Goal: Task Accomplishment & Management: Use online tool/utility

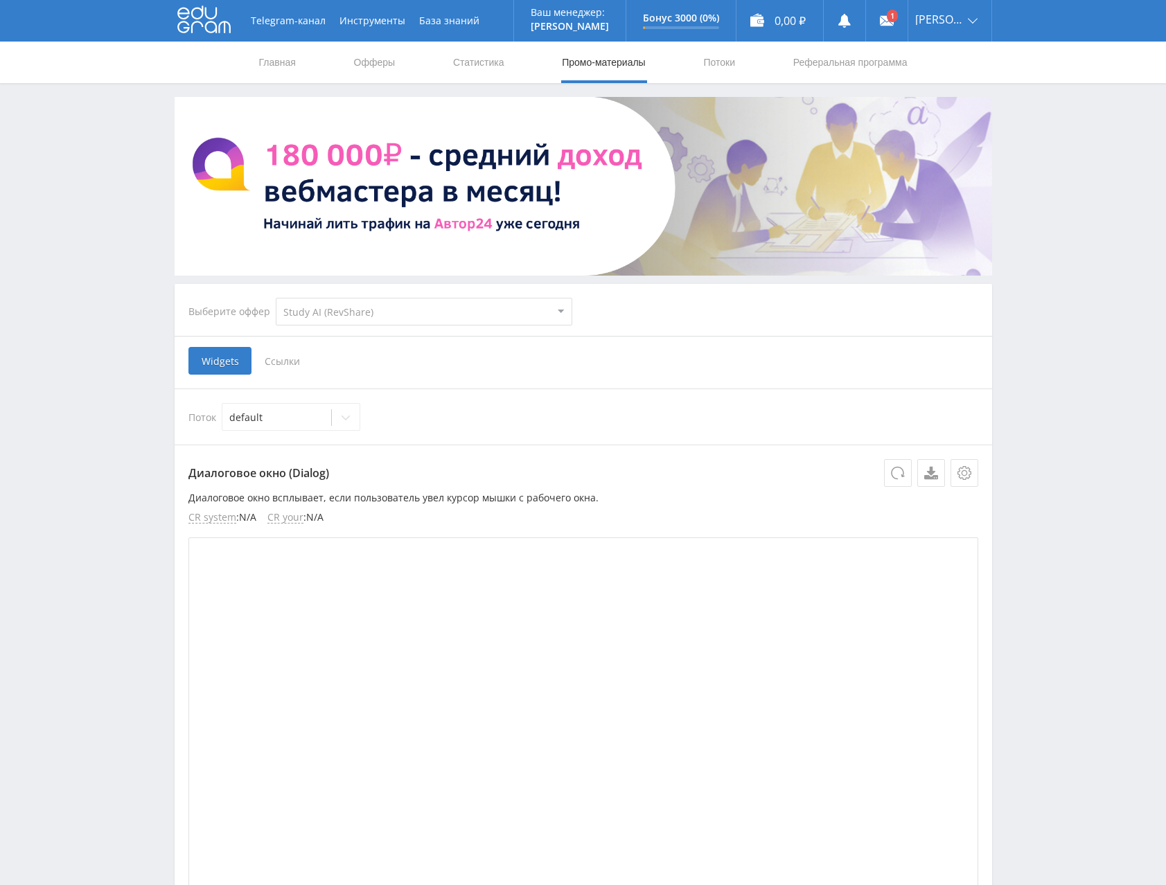
select select "376"
click at [1017, 175] on div "Telegram-канал Инструменты База знаний Ваш менеджер: Alex Alex Online @edugram_…" at bounding box center [583, 842] width 1166 height 1685
click at [366, 61] on link "Офферы" at bounding box center [374, 63] width 44 height 42
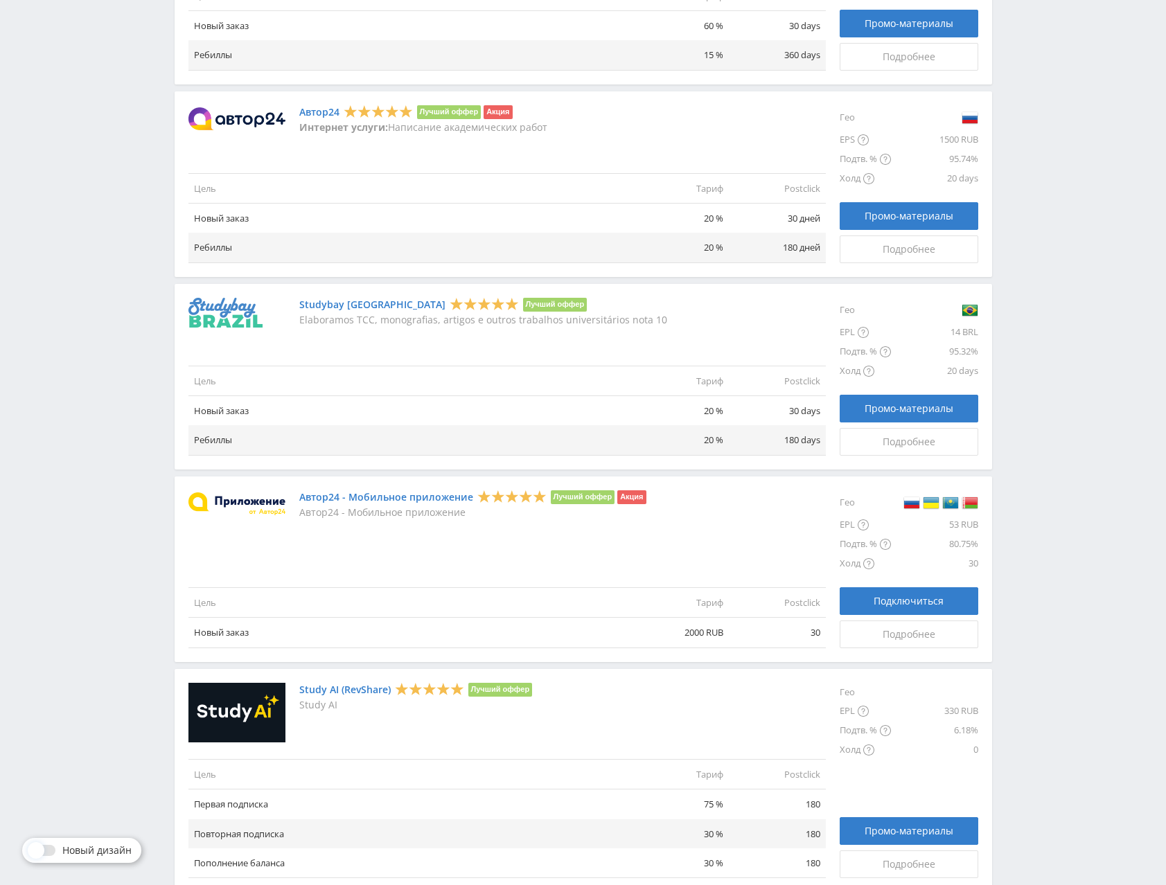
scroll to position [1262, 0]
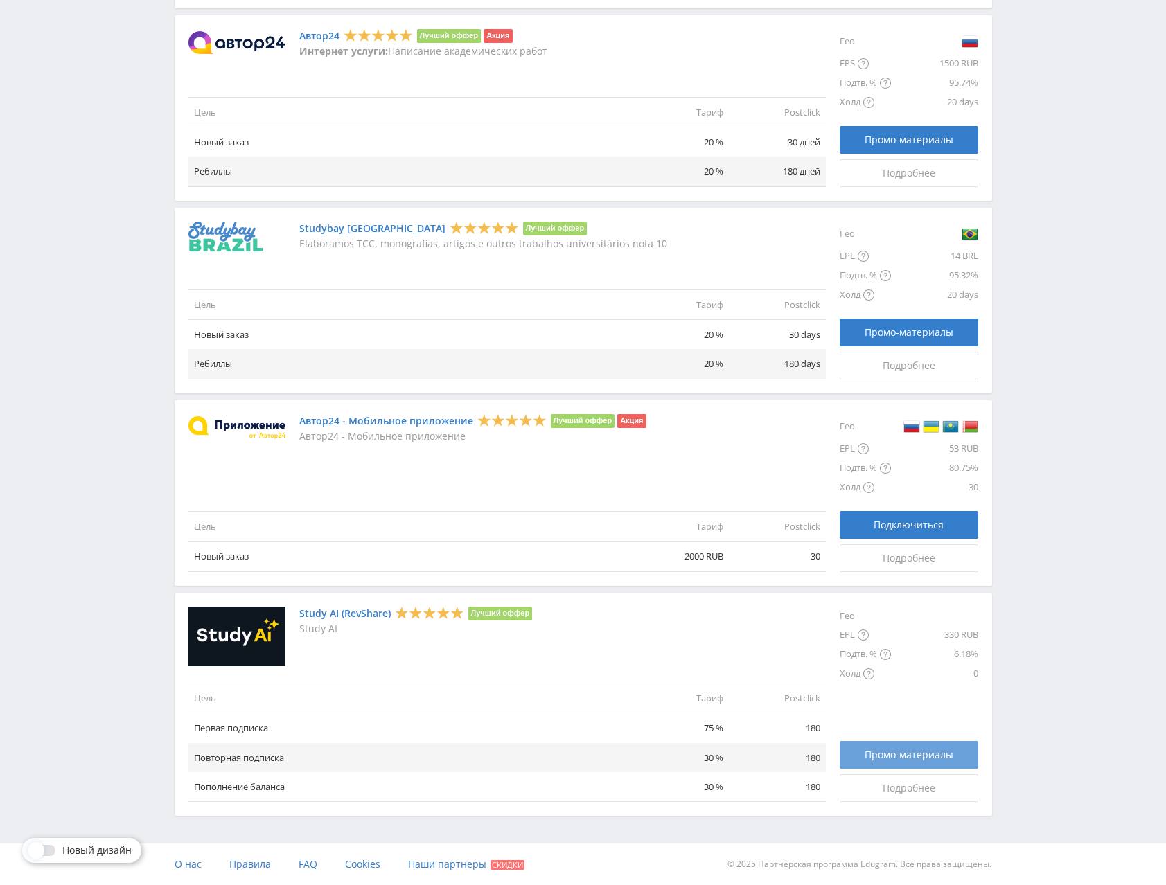
click at [912, 747] on link "Промо-материалы" at bounding box center [908, 755] width 139 height 28
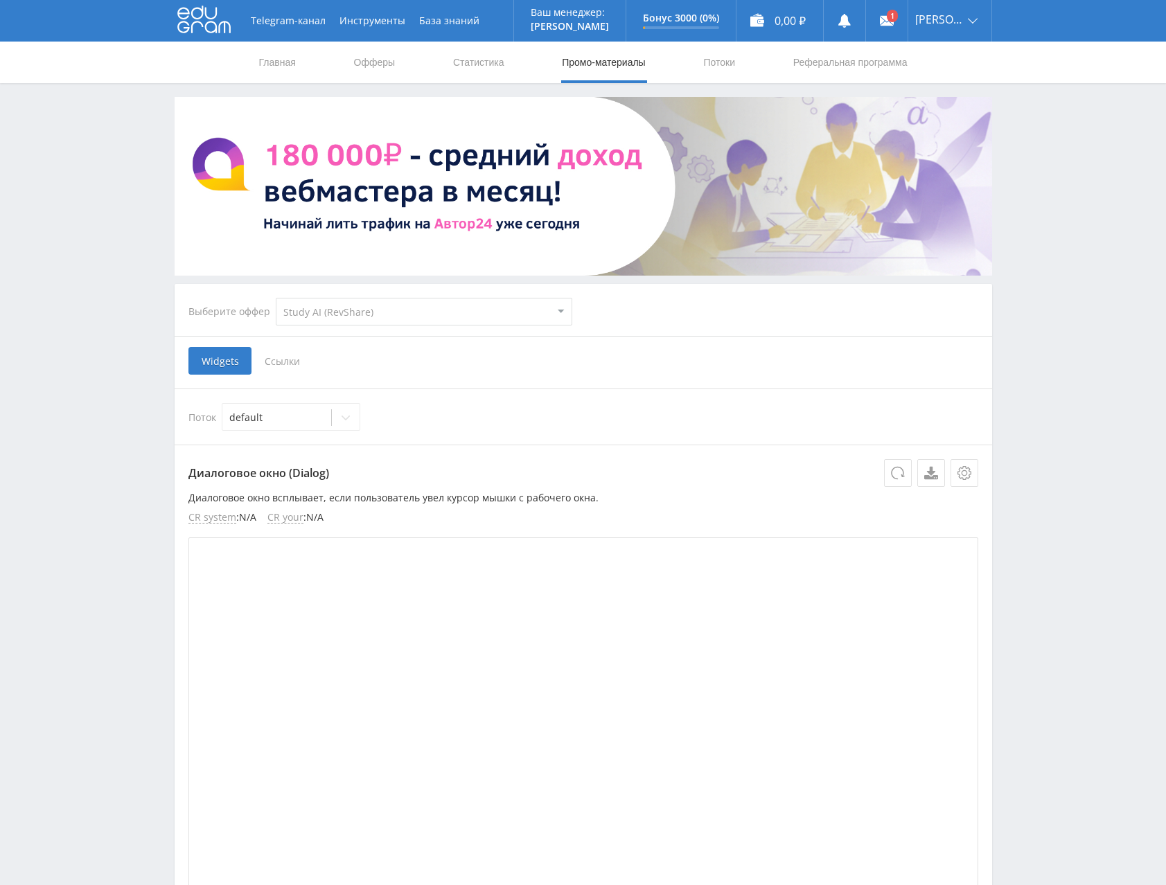
select select "376"
click at [394, 315] on select "MyStylus MyStylus - Revshare Кэмп Studybay Автор24 Studybay [GEOGRAPHIC_DATA] S…" at bounding box center [424, 312] width 296 height 28
click at [390, 312] on select "MyStylus MyStylus - Revshare Кэмп Studybay Автор24 Studybay [GEOGRAPHIC_DATA] S…" at bounding box center [424, 312] width 296 height 28
click at [226, 420] on div "default" at bounding box center [291, 417] width 139 height 28
click at [226, 418] on div "default" at bounding box center [276, 417] width 109 height 19
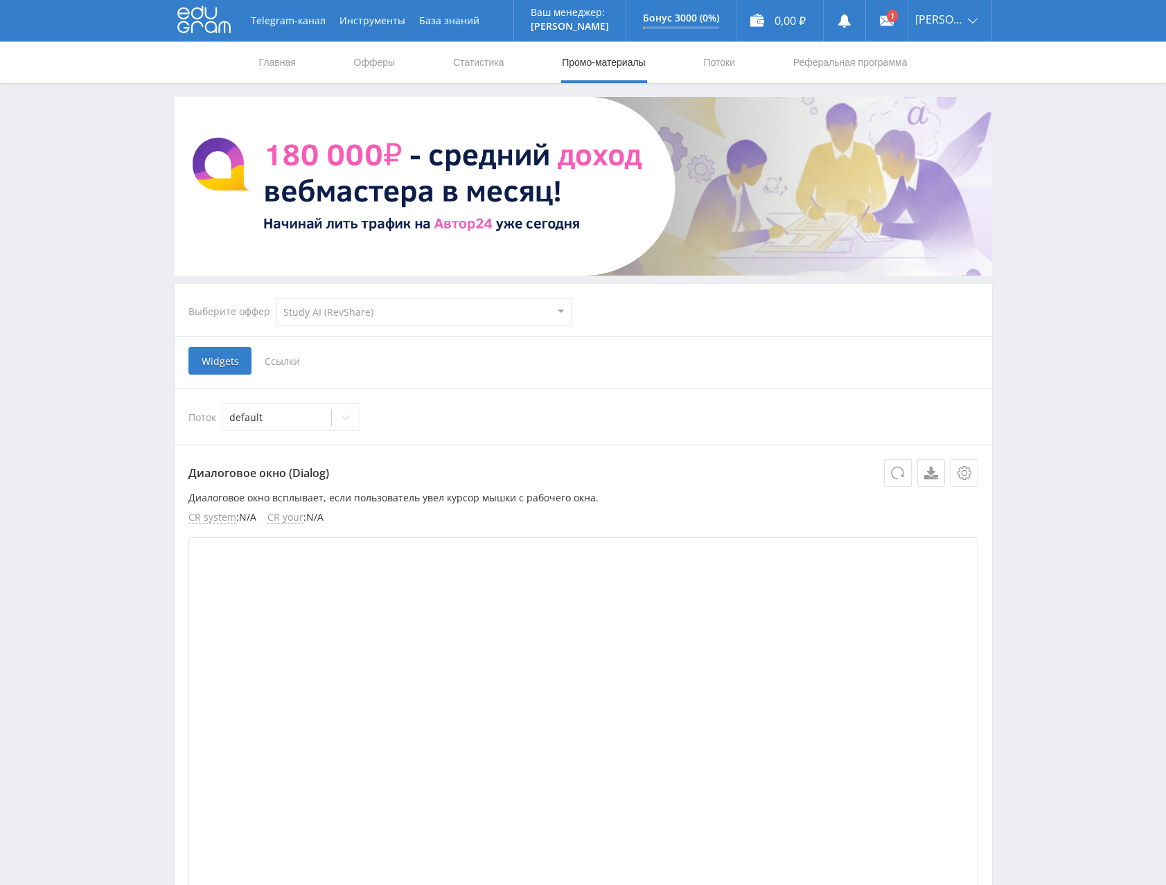
click at [276, 364] on span "Ссылки" at bounding box center [282, 361] width 62 height 28
click at [0, 0] on input "Ссылки" at bounding box center [0, 0] width 0 height 0
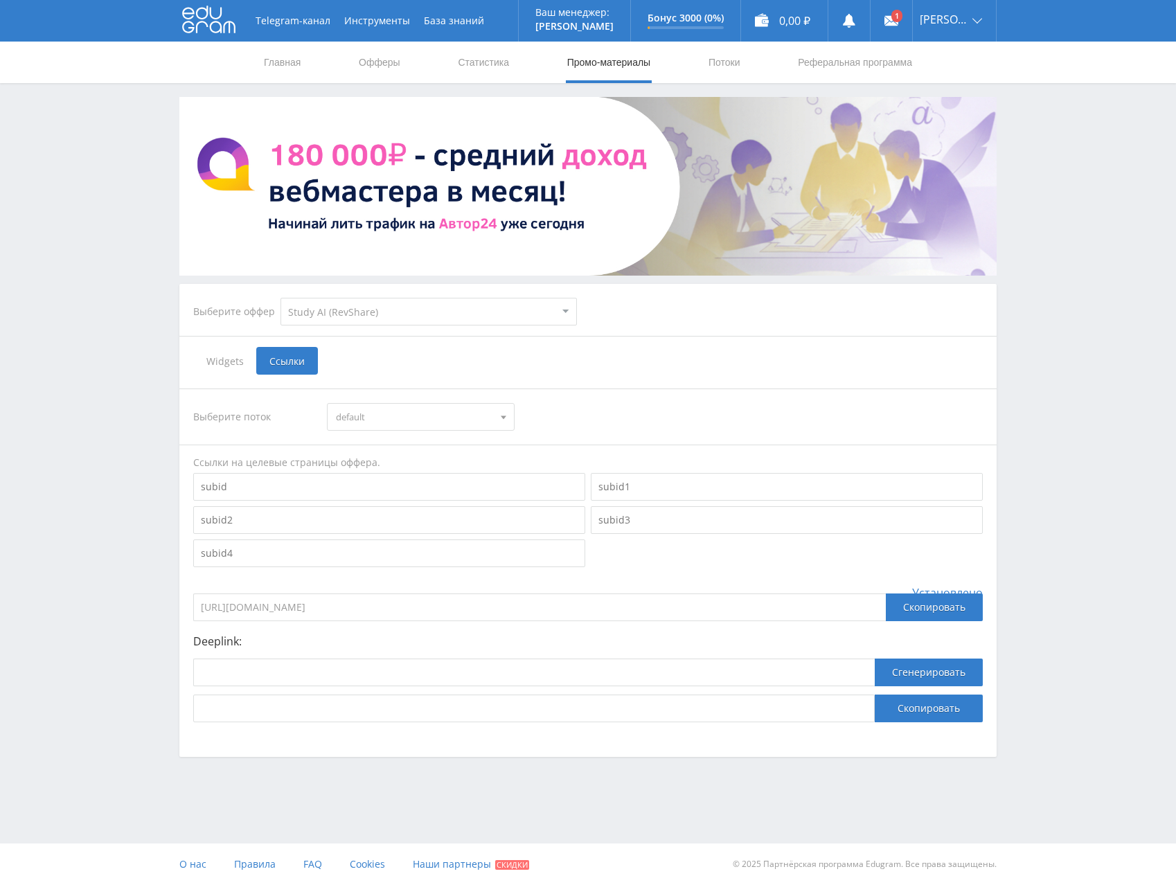
click at [460, 411] on span "default" at bounding box center [414, 417] width 157 height 26
click at [261, 663] on input at bounding box center [533, 673] width 681 height 28
paste input "[URL]"
type input "[URL]"
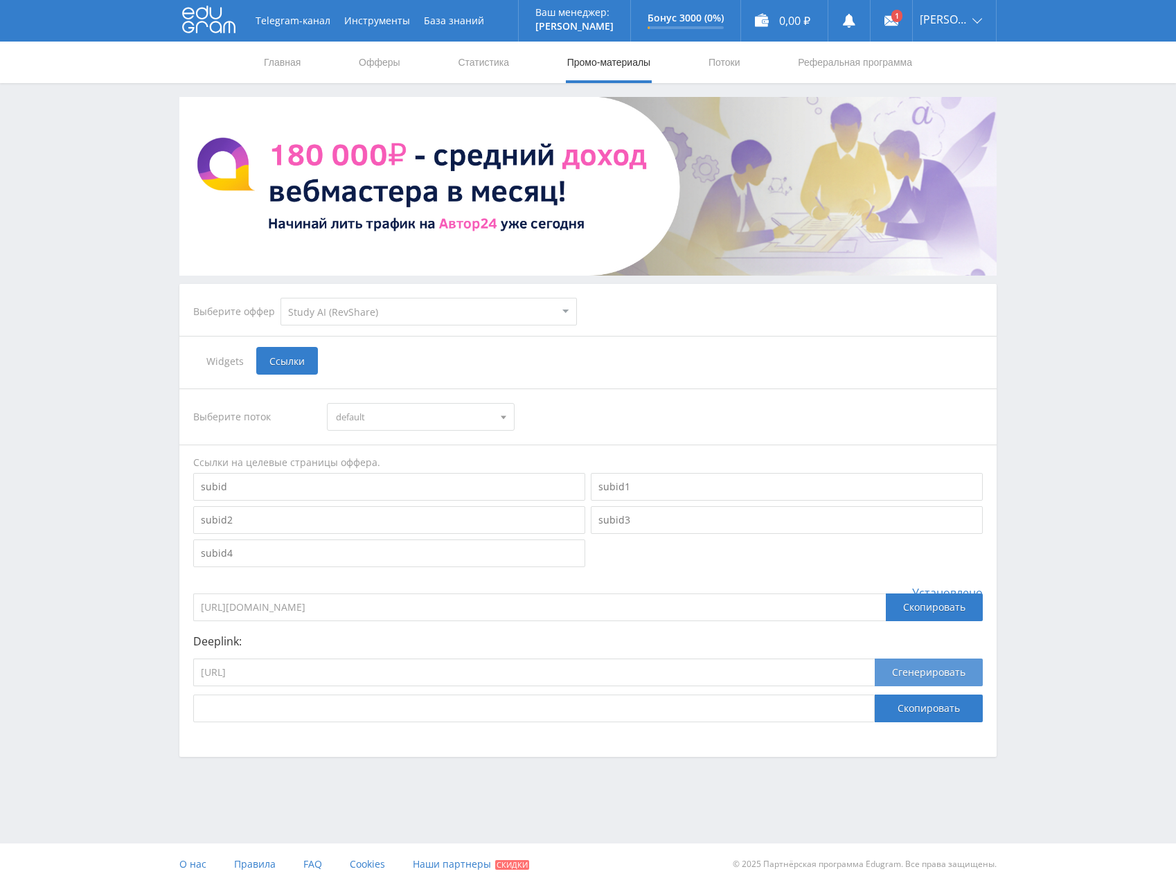
click at [947, 670] on button "Сгенерировать" at bounding box center [929, 673] width 108 height 28
click at [913, 708] on button "Скопировать" at bounding box center [929, 709] width 108 height 28
click at [412, 674] on input "[URL]" at bounding box center [533, 673] width 681 height 28
paste input "generate_presentation_plus"
type input "[URL]"
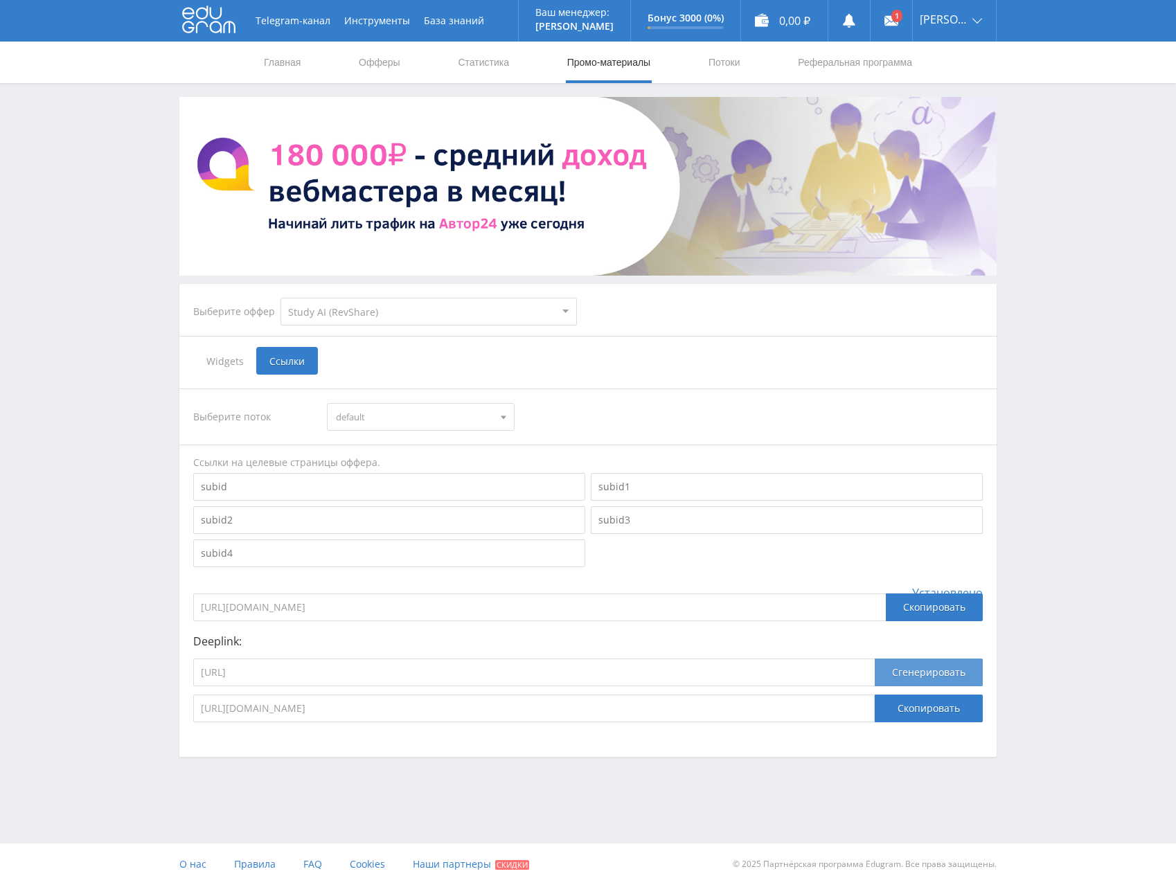
click at [924, 674] on button "Сгенерировать" at bounding box center [929, 673] width 108 height 28
click at [682, 712] on input "[URL][DOMAIN_NAME]" at bounding box center [533, 709] width 681 height 28
